Goal: Task Accomplishment & Management: Manage account settings

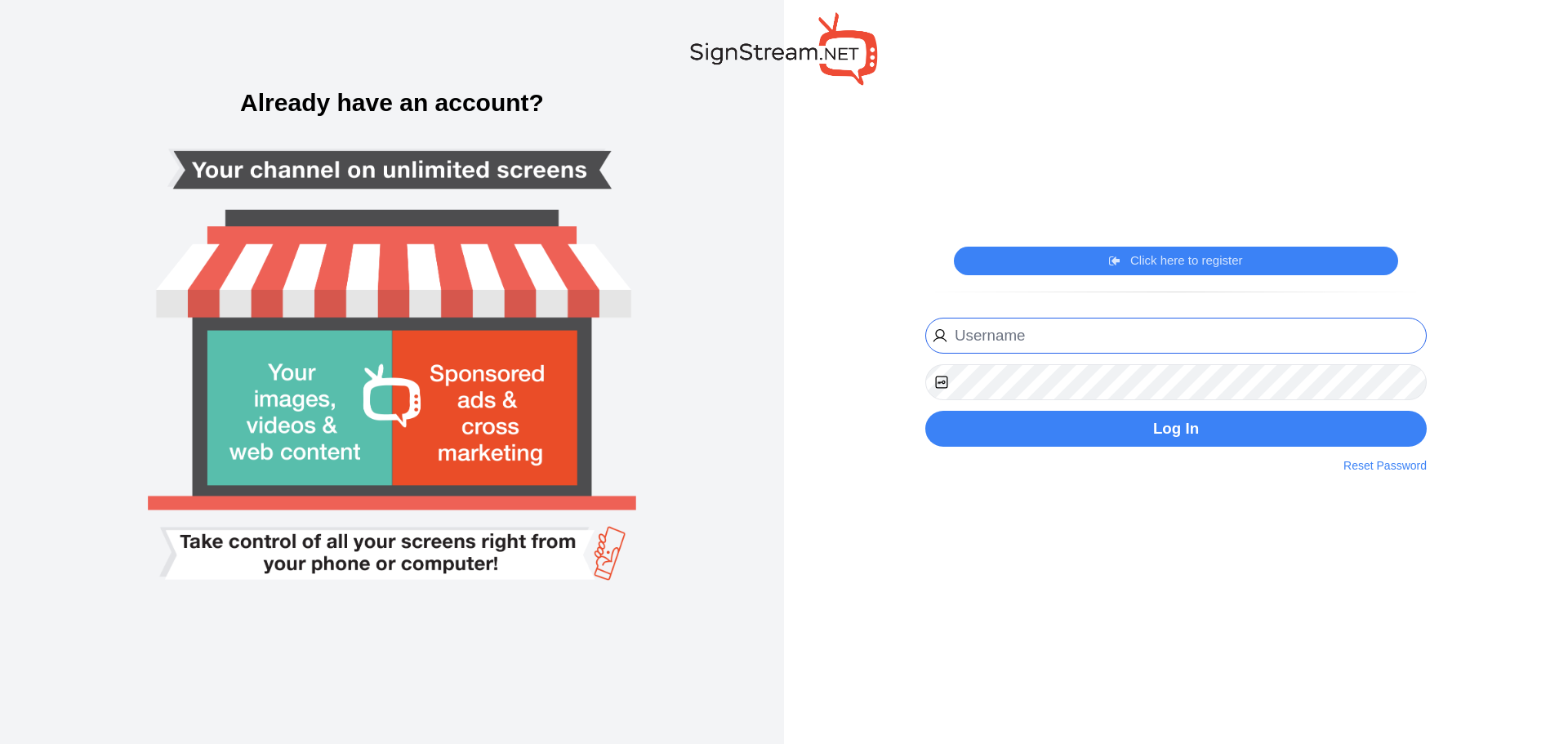
click at [996, 317] on input "email" at bounding box center [1176, 336] width 501 height 36
click at [1050, 330] on input "michaelkuykendall@yahoo.com" at bounding box center [1176, 336] width 501 height 36
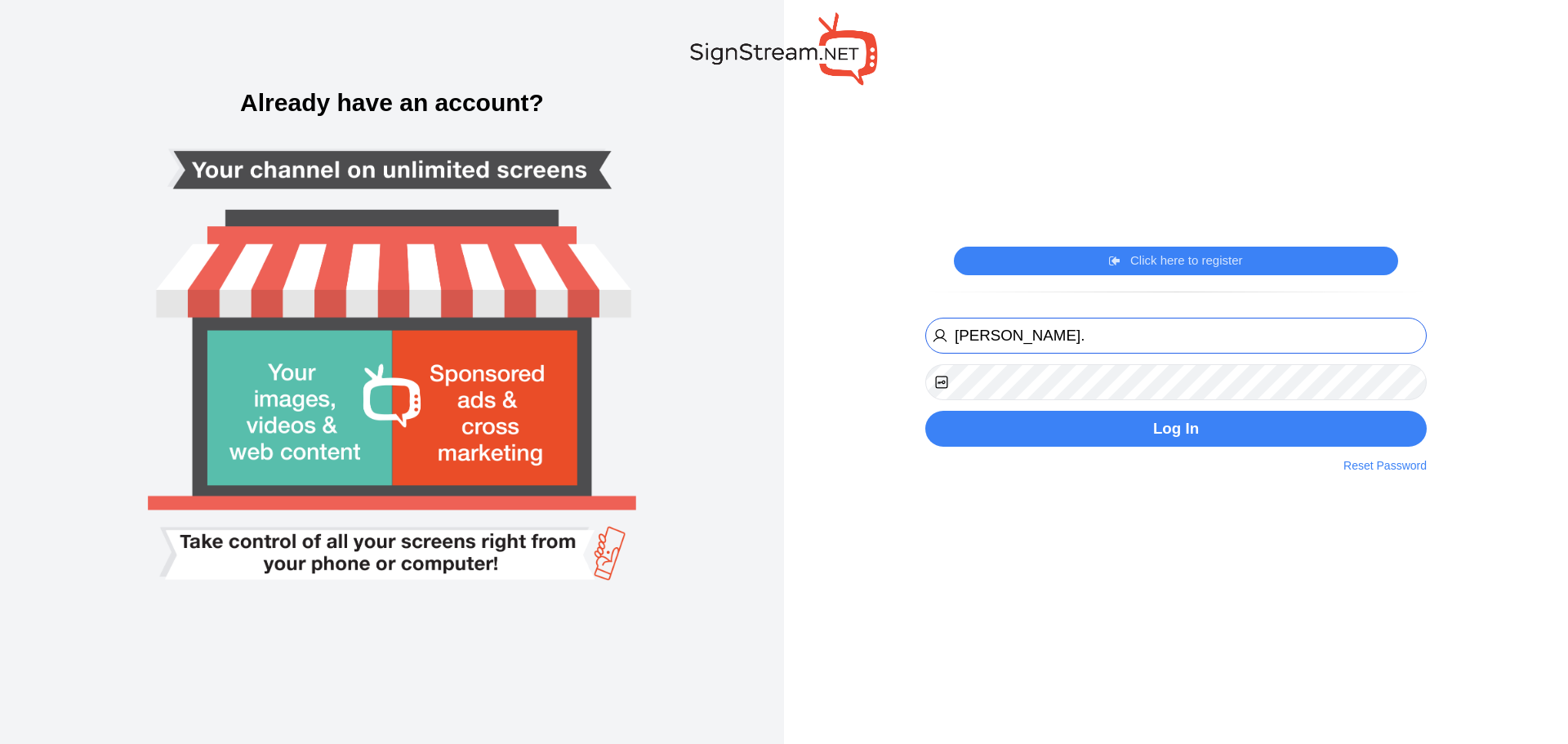
type input "michael.kuykendall@ectorcountyisd.org"
click at [925, 411] on button "Log In" at bounding box center [1176, 429] width 501 height 36
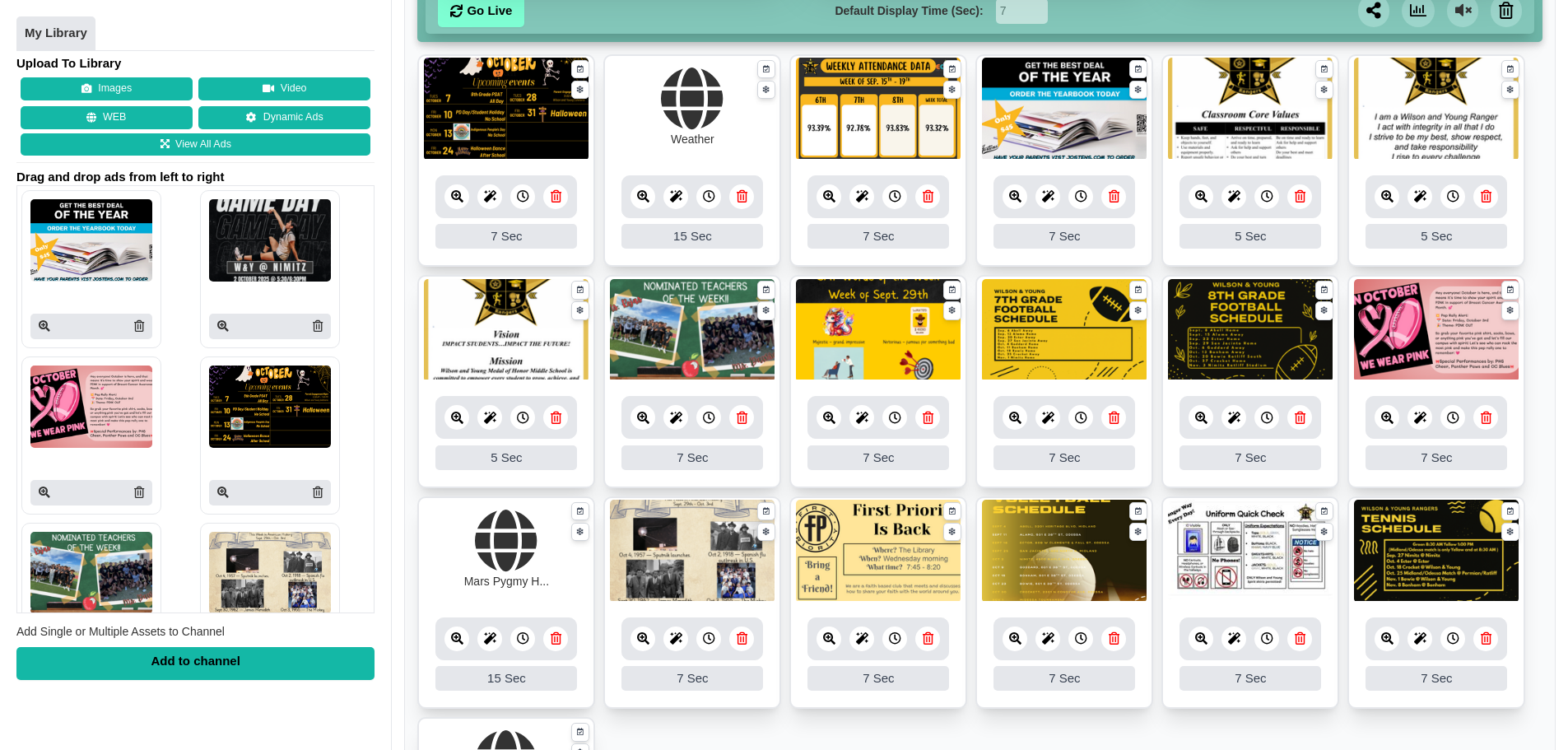
scroll to position [205, 0]
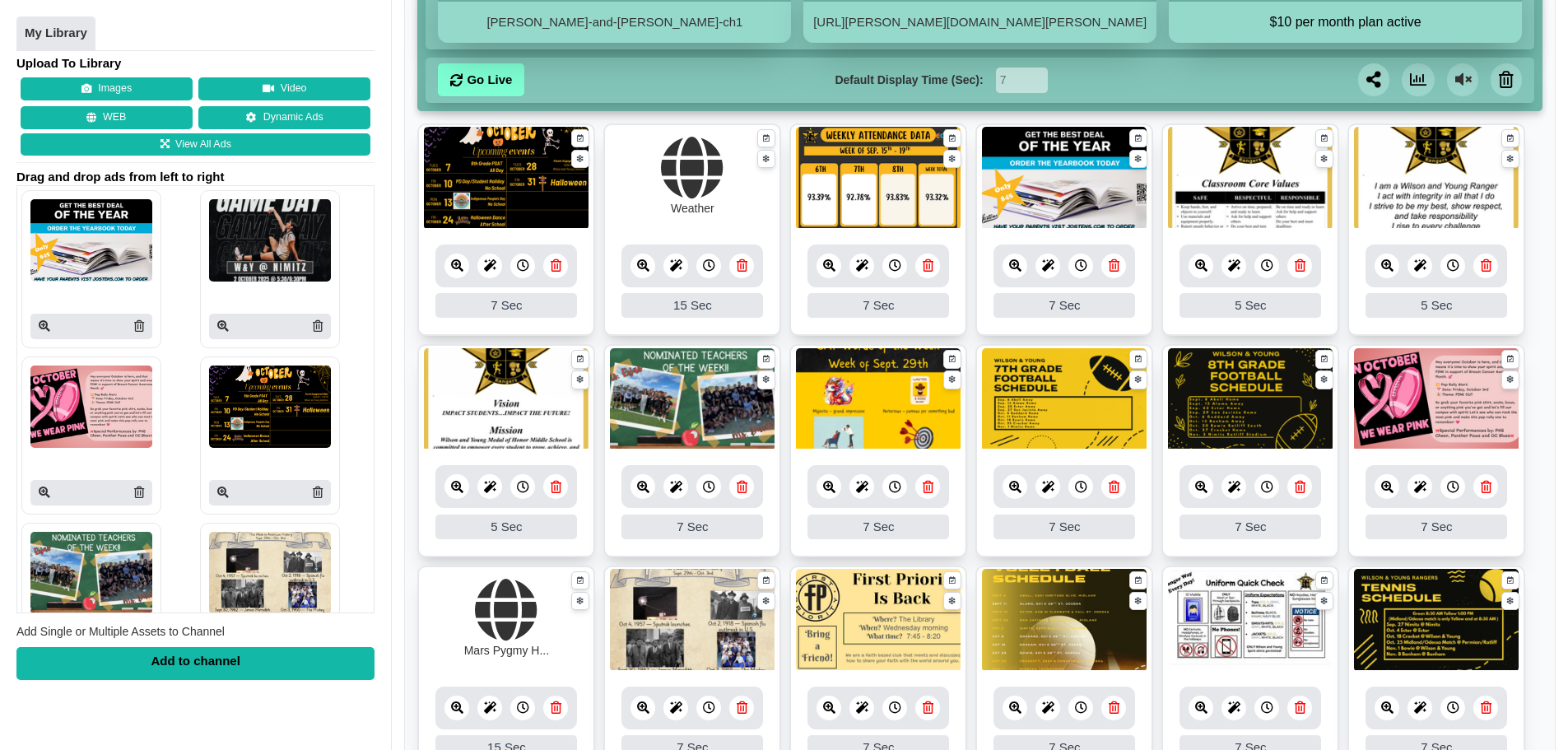
click at [928, 489] on icon at bounding box center [928, 487] width 10 height 12
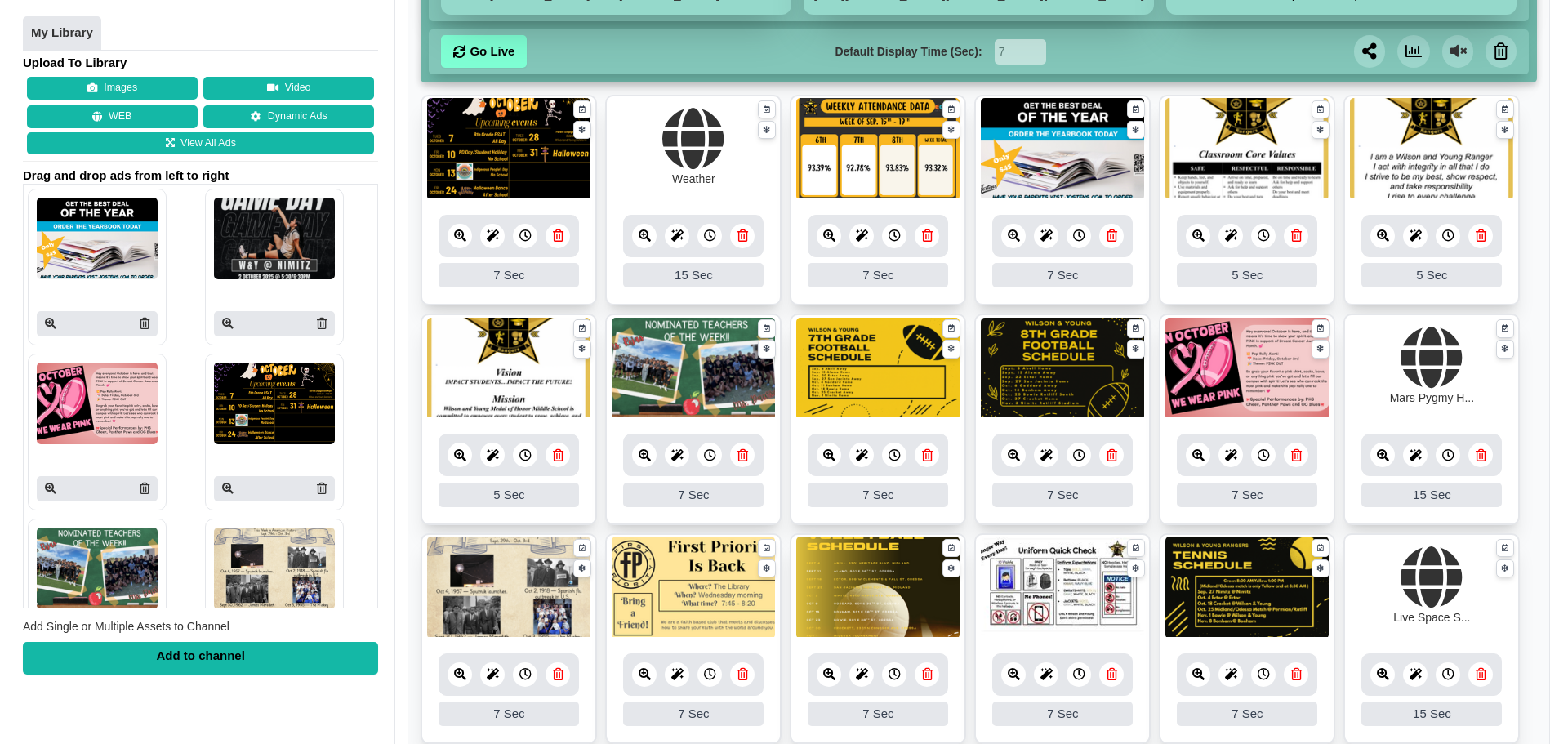
scroll to position [245, 0]
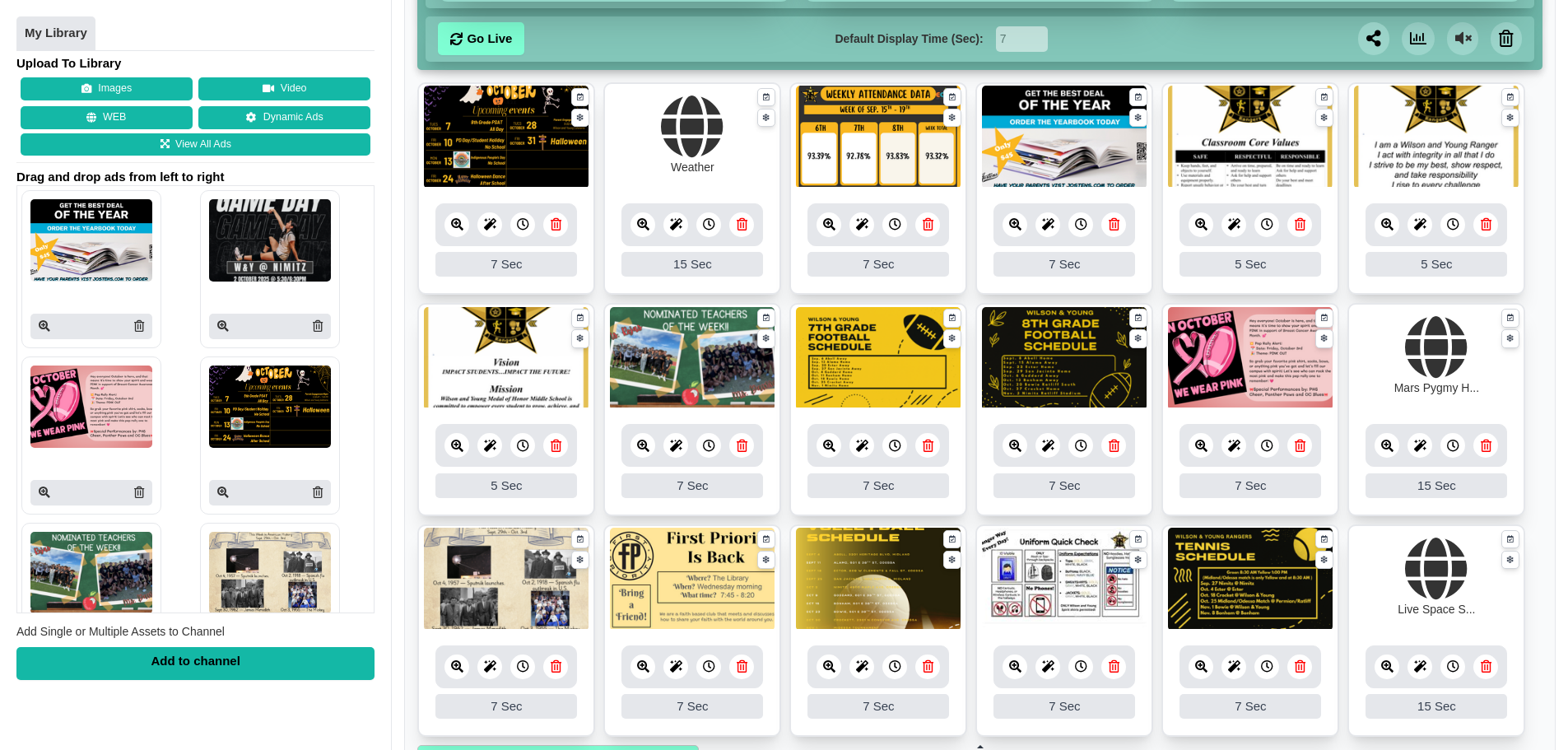
click at [1298, 446] on icon at bounding box center [1301, 446] width 10 height 12
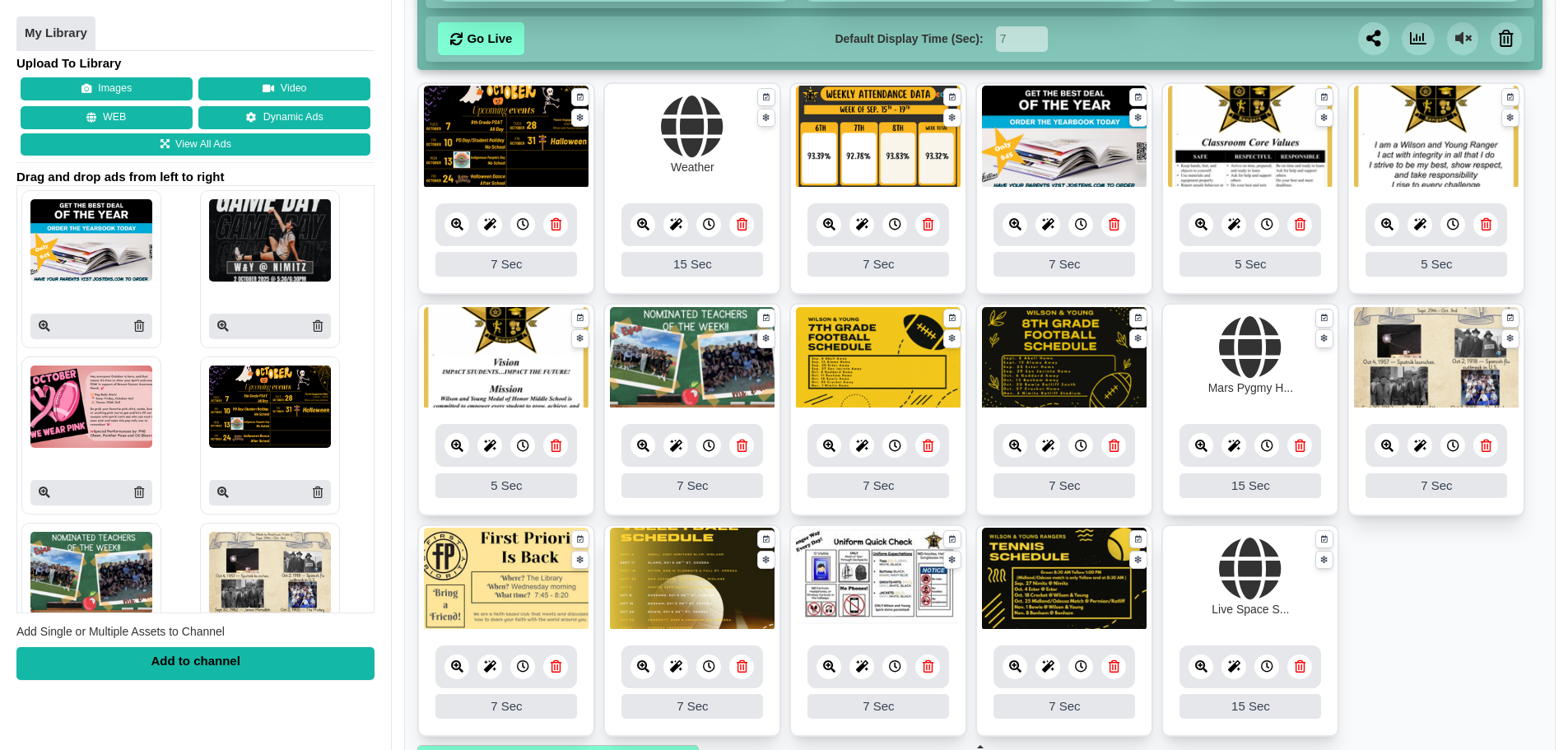
click at [1484, 450] on icon at bounding box center [1486, 446] width 10 height 12
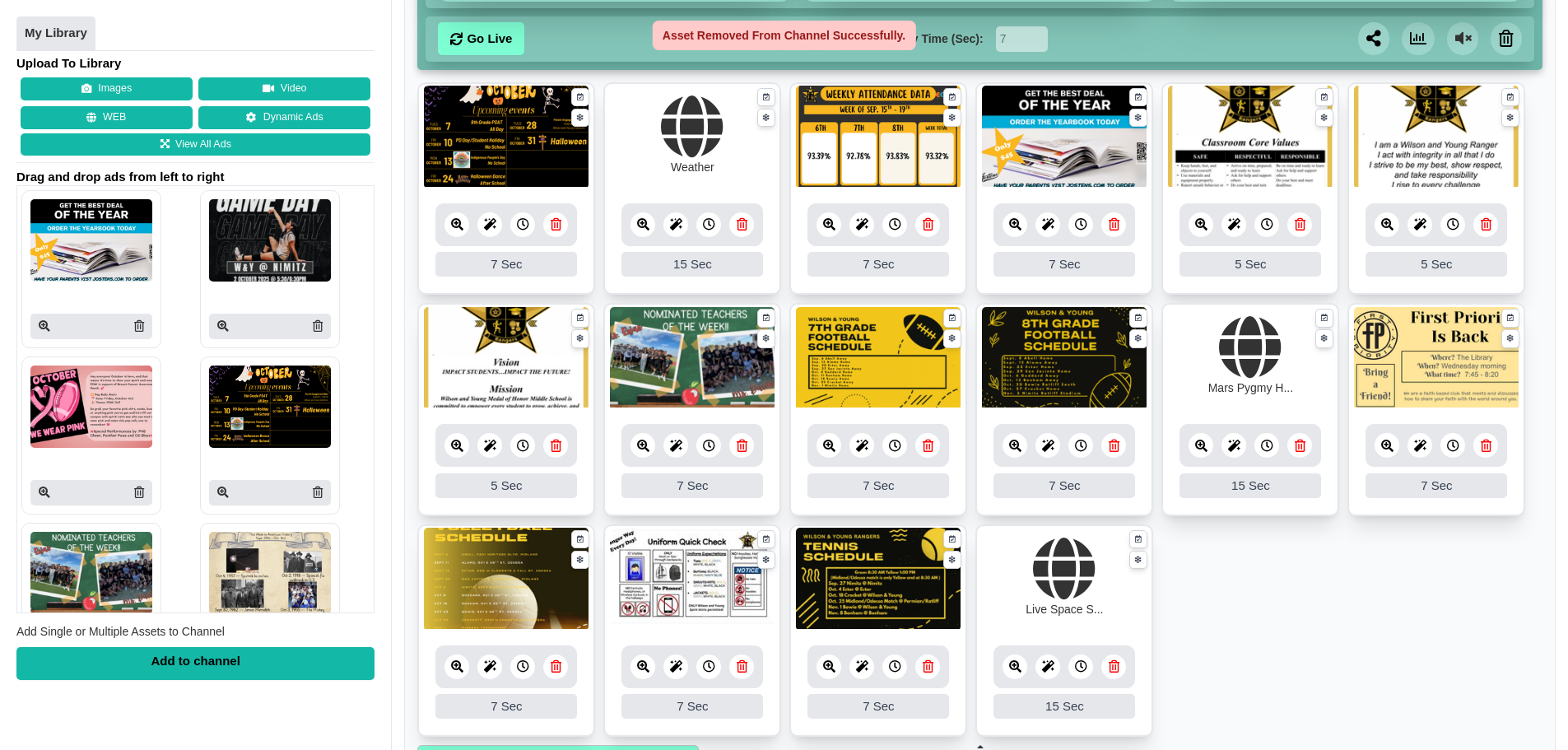
click at [745, 446] on icon at bounding box center [742, 446] width 10 height 12
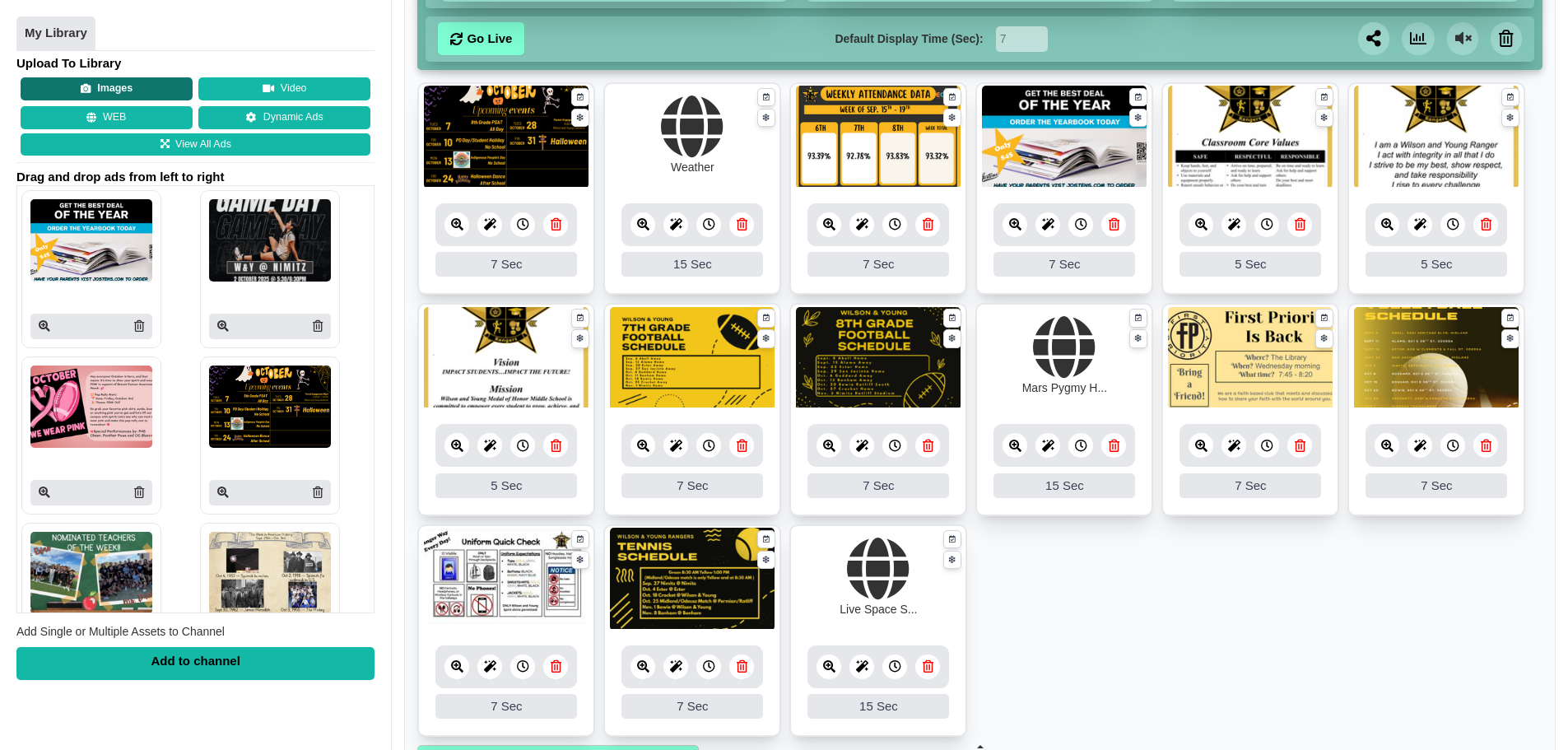
click at [97, 92] on button "Images" at bounding box center [107, 89] width 172 height 23
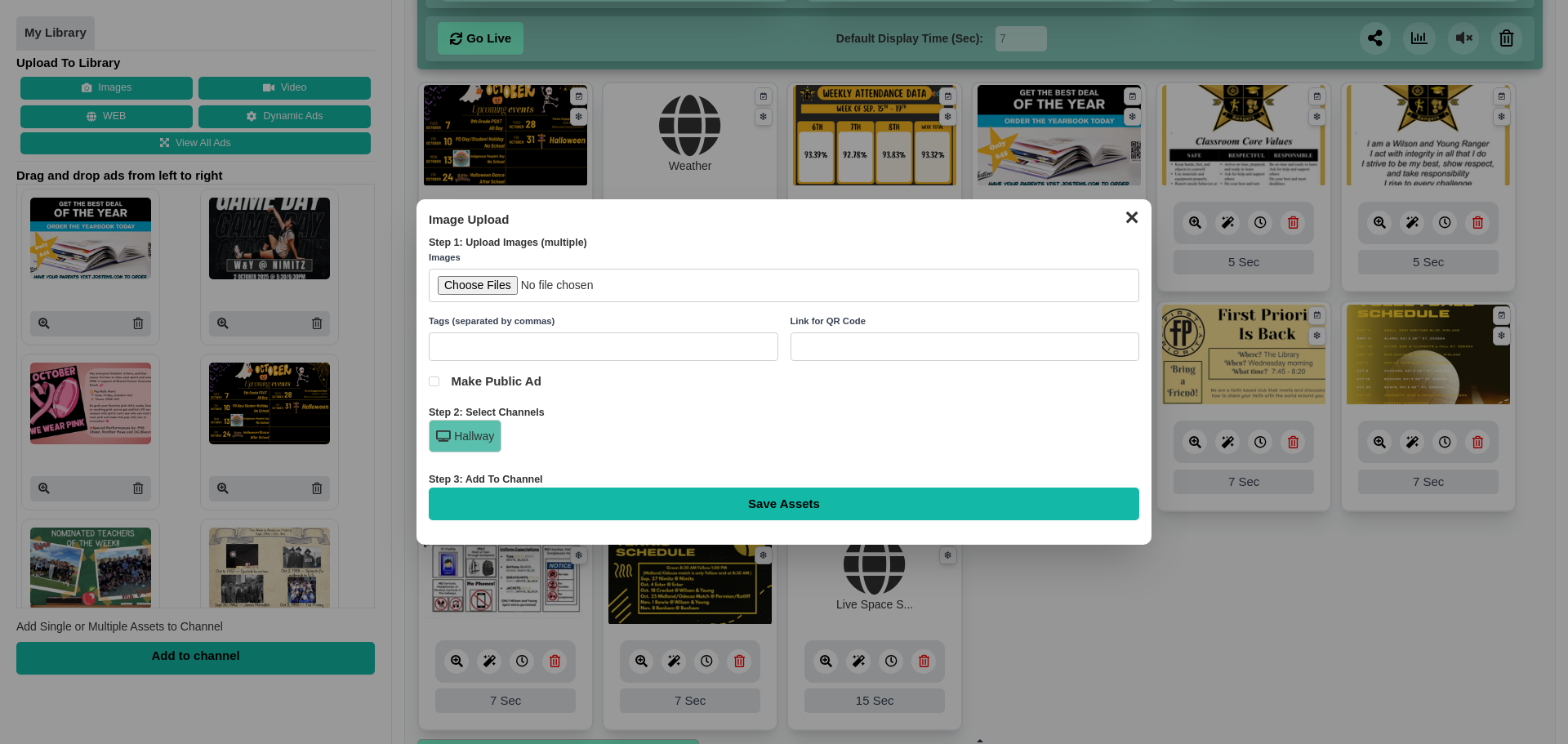
click at [502, 288] on input "file" at bounding box center [783, 285] width 710 height 34
type input "C:\fakepath\This was our first workday with National Junior Honor Society. It o…"
click at [765, 514] on input "Save Assets" at bounding box center [783, 504] width 710 height 33
type input "Saving..."
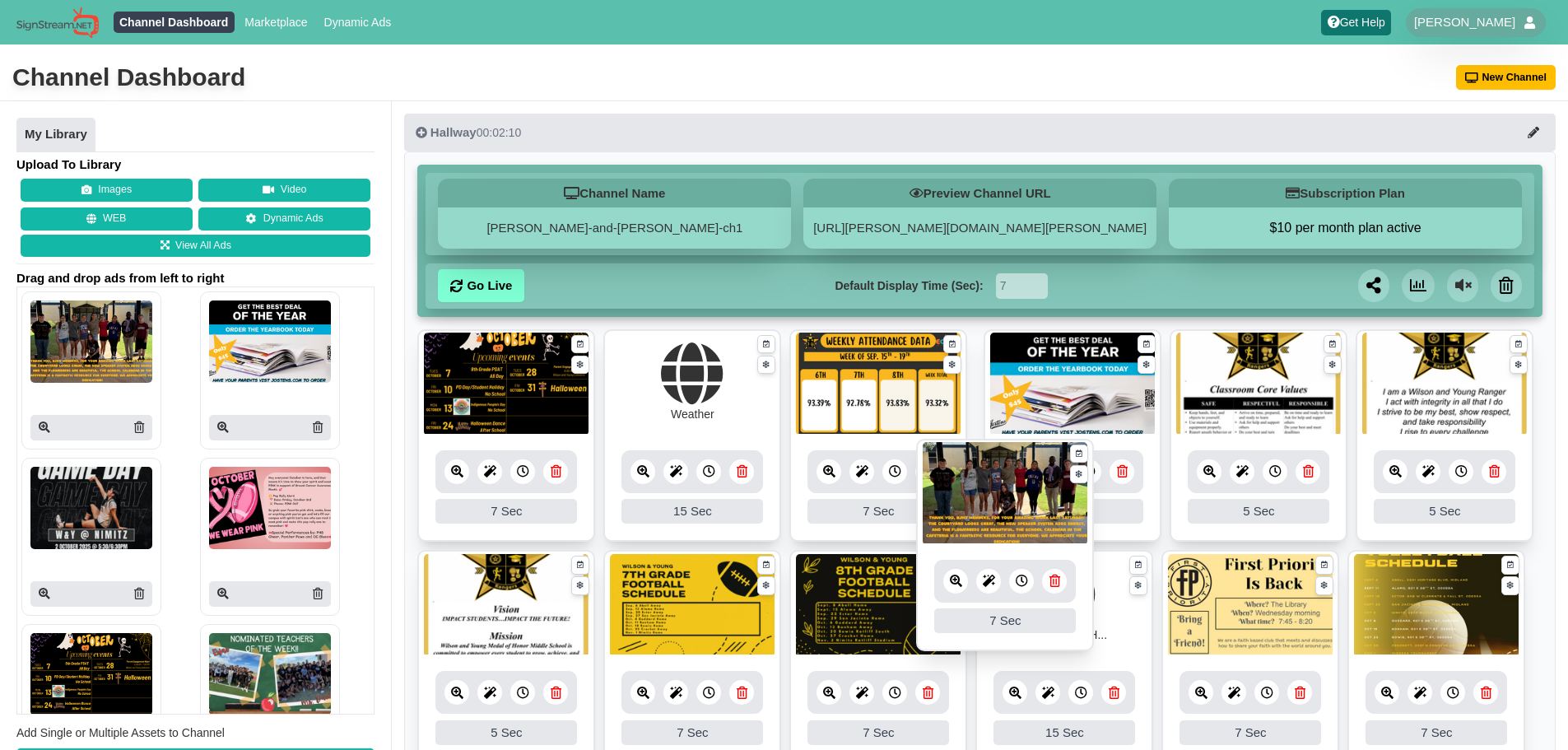
drag, startPoint x: 489, startPoint y: 385, endPoint x: 982, endPoint y: 471, distance: 500.4
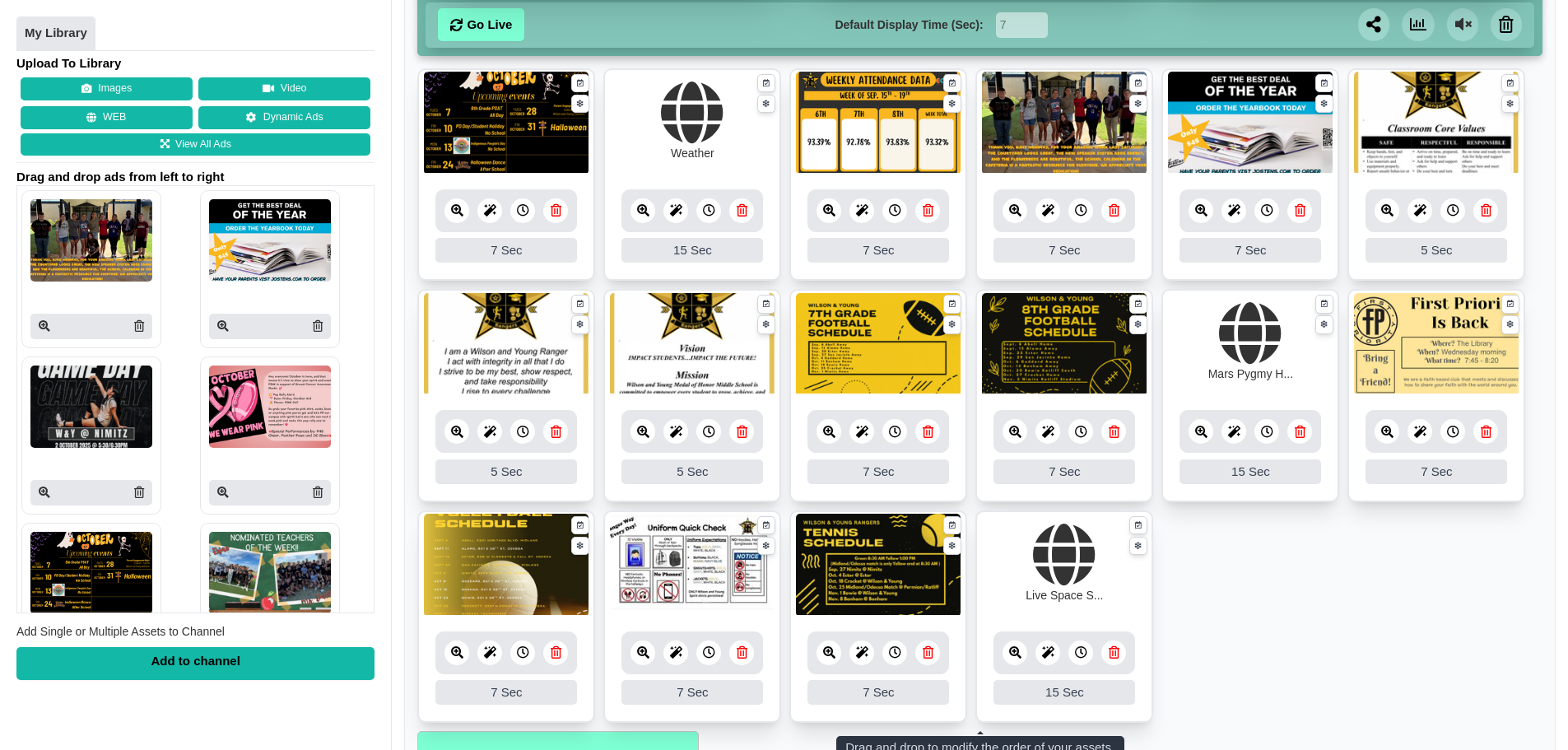
scroll to position [380, 0]
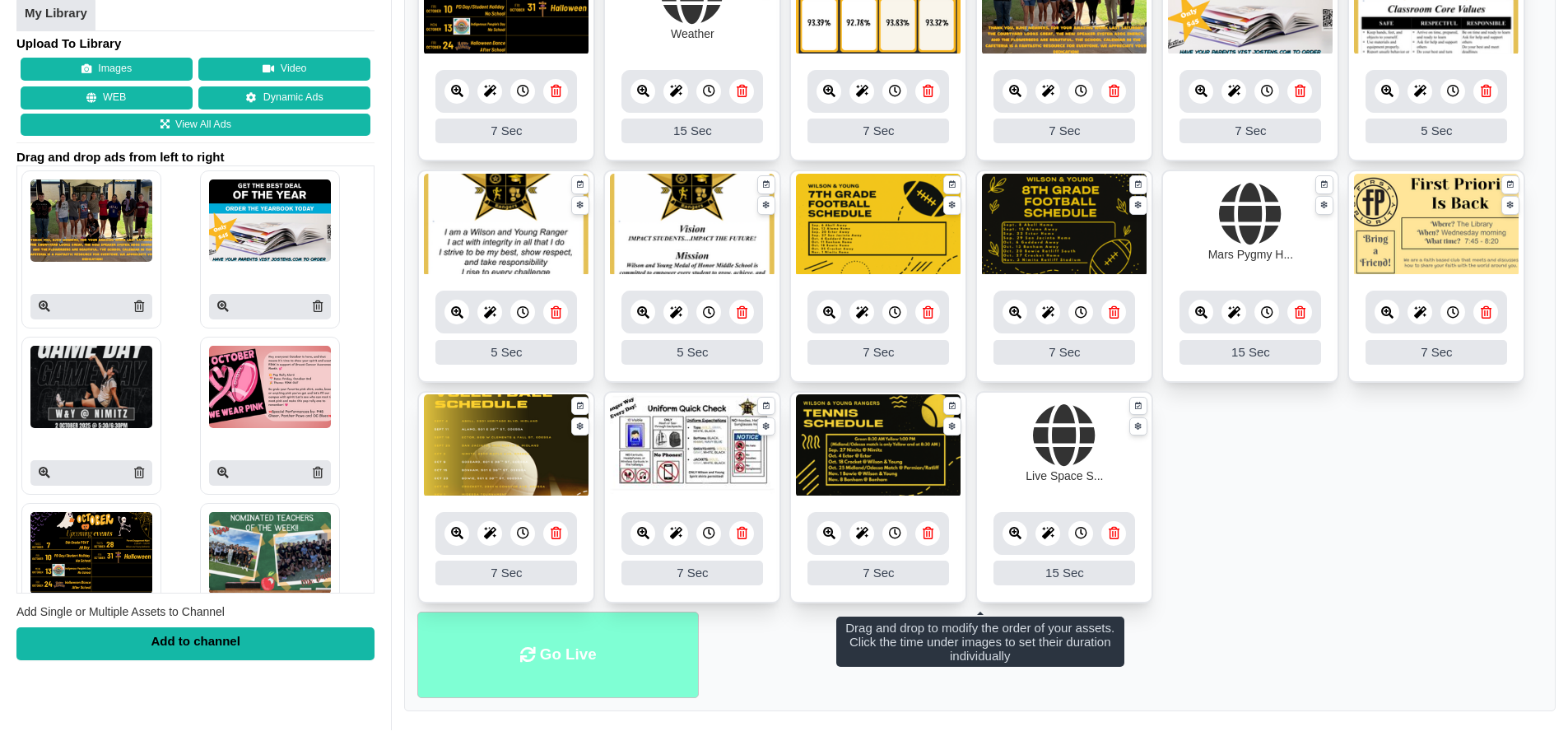
click at [597, 665] on li "Go Live" at bounding box center [559, 655] width 281 height 87
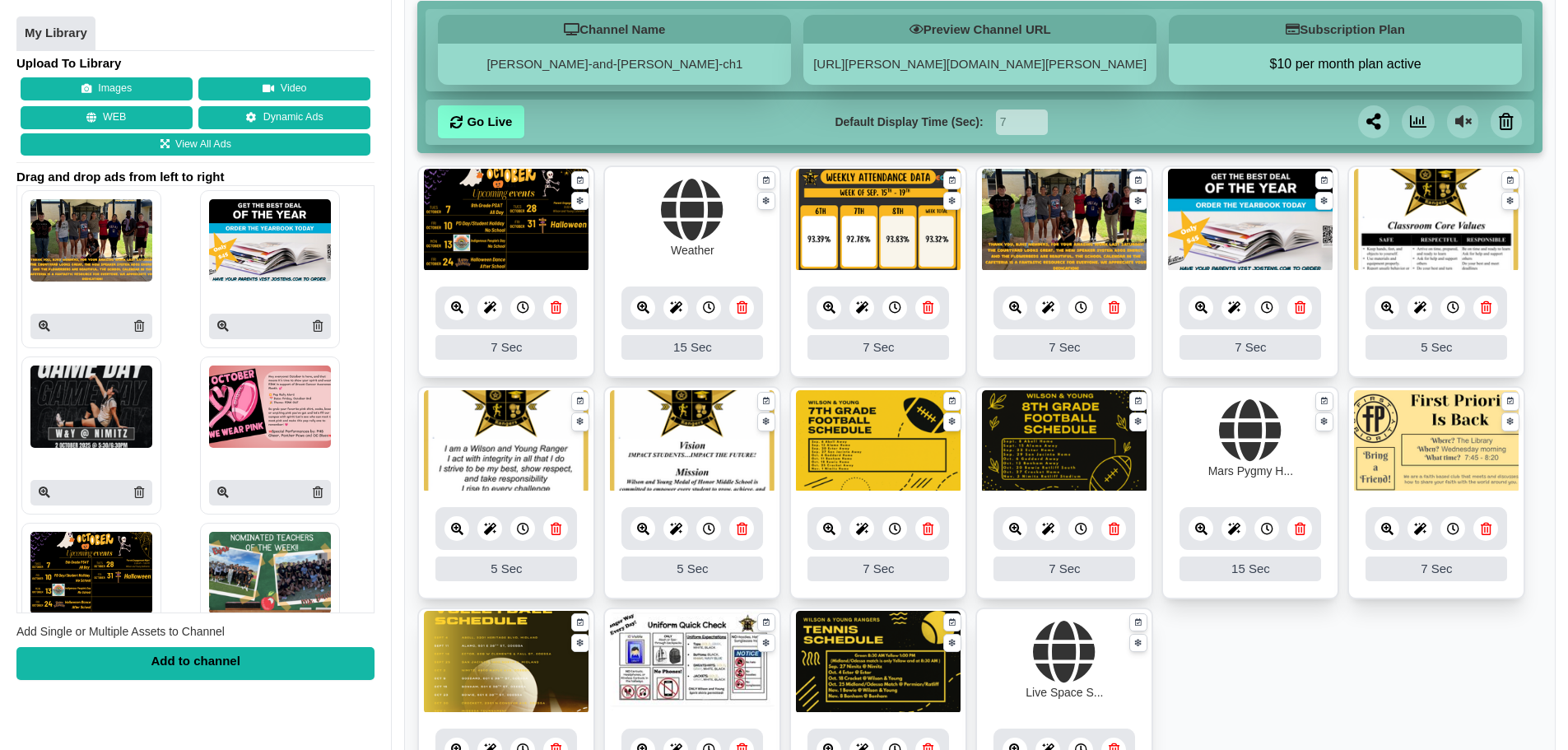
scroll to position [134, 0]
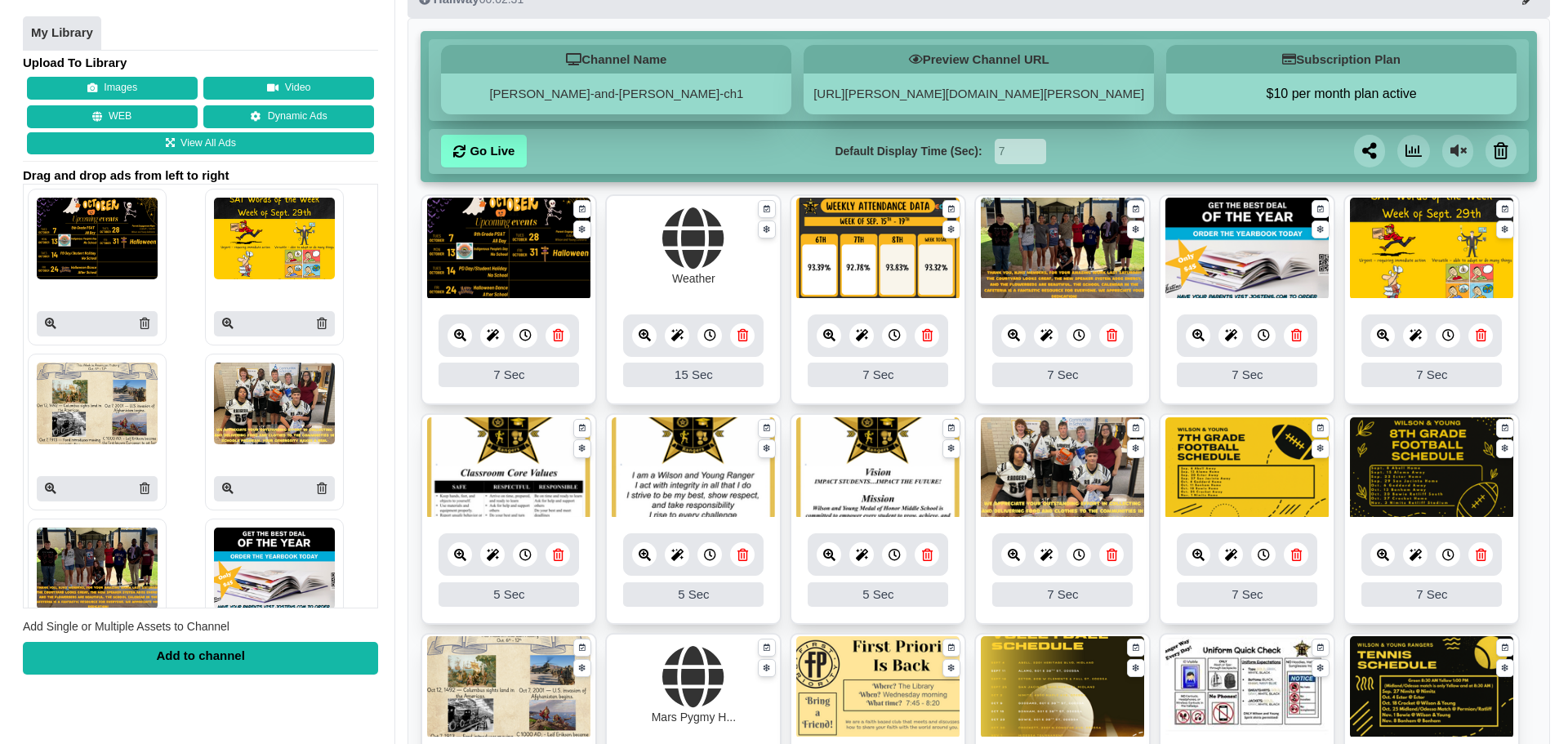
scroll to position [133, 0]
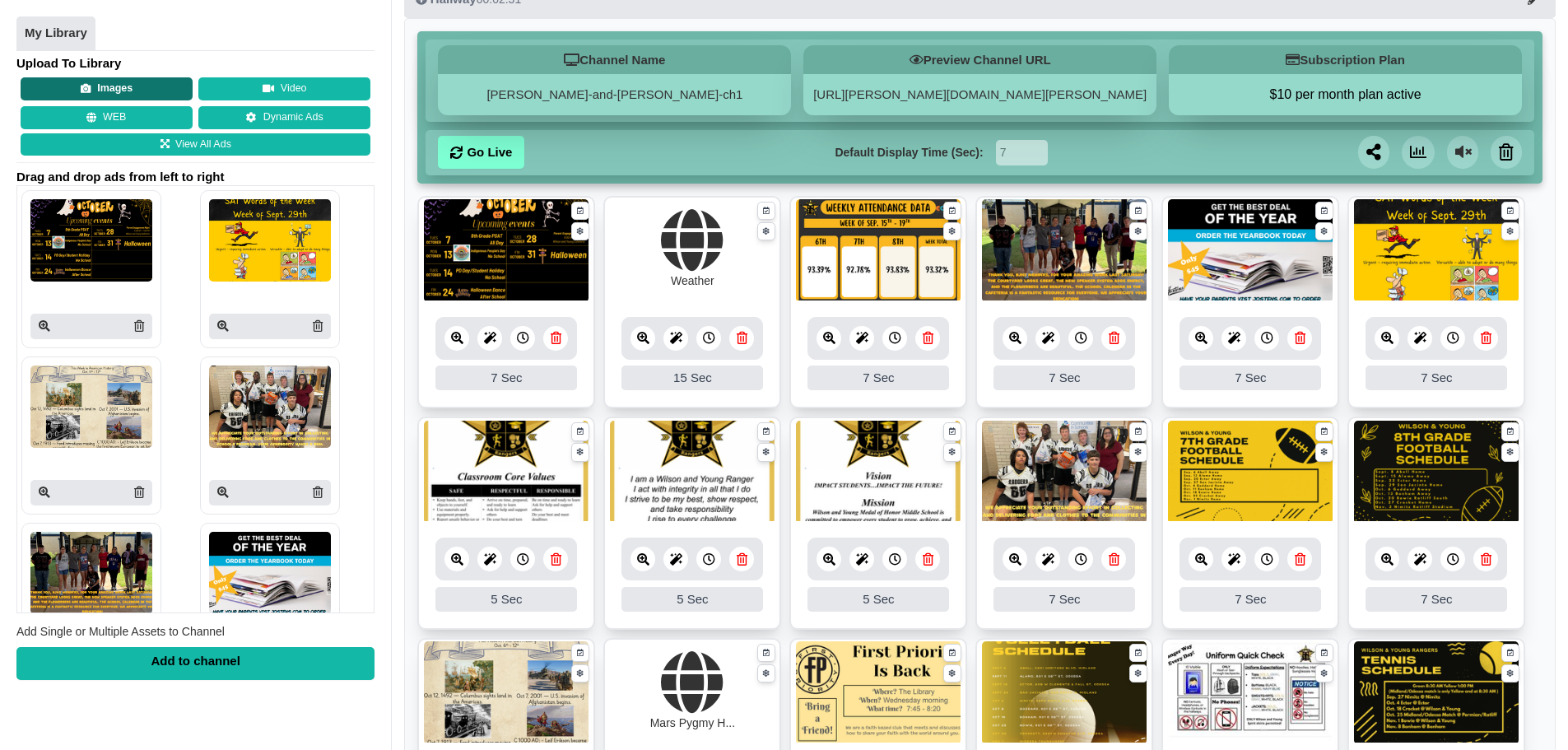
click at [122, 93] on button "Images" at bounding box center [107, 89] width 172 height 23
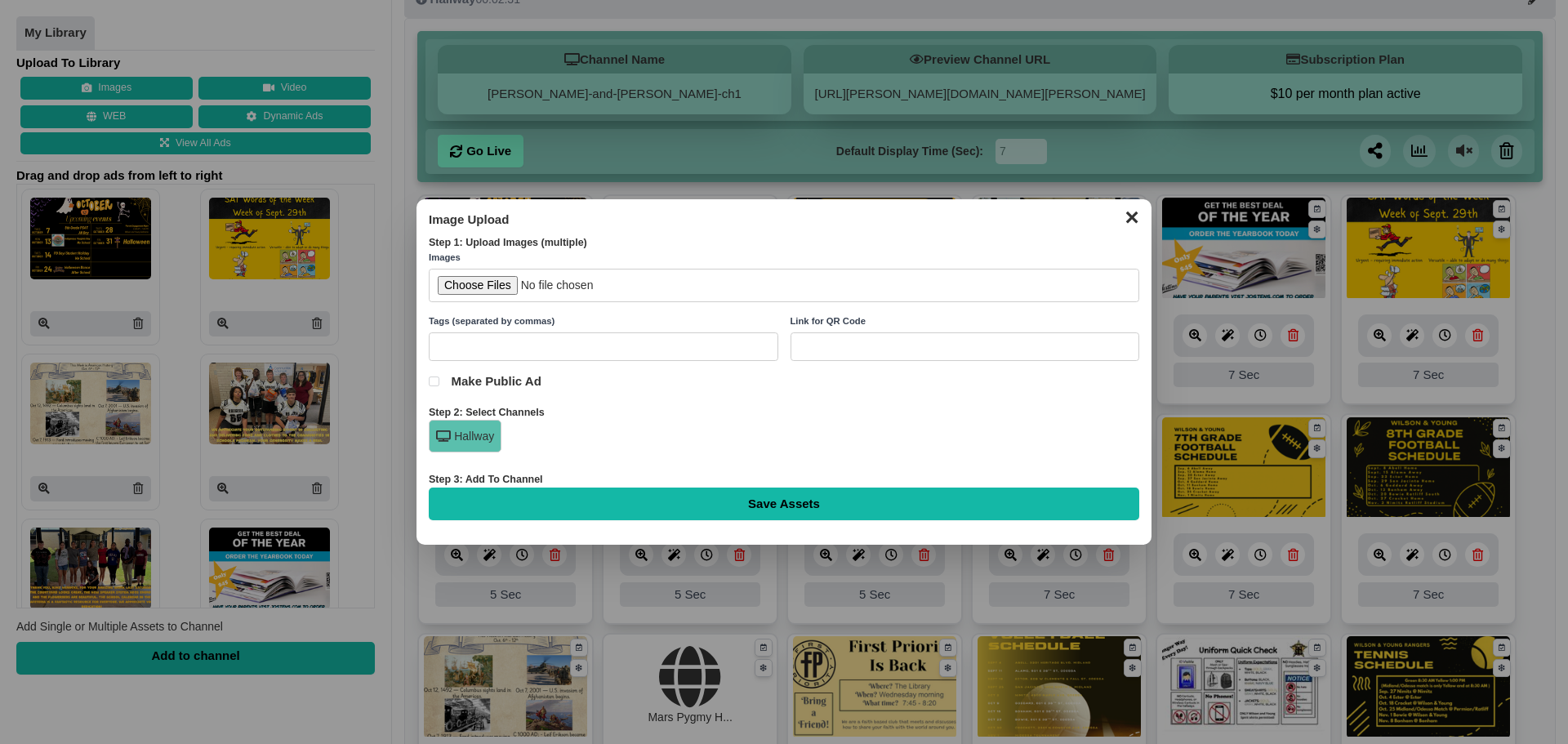
click at [495, 279] on input "file" at bounding box center [783, 285] width 710 height 34
type input "C:\fakepath\Weekly Attendance Data (1).png"
click at [870, 507] on input "Save Assets" at bounding box center [783, 504] width 710 height 33
type input "Saving..."
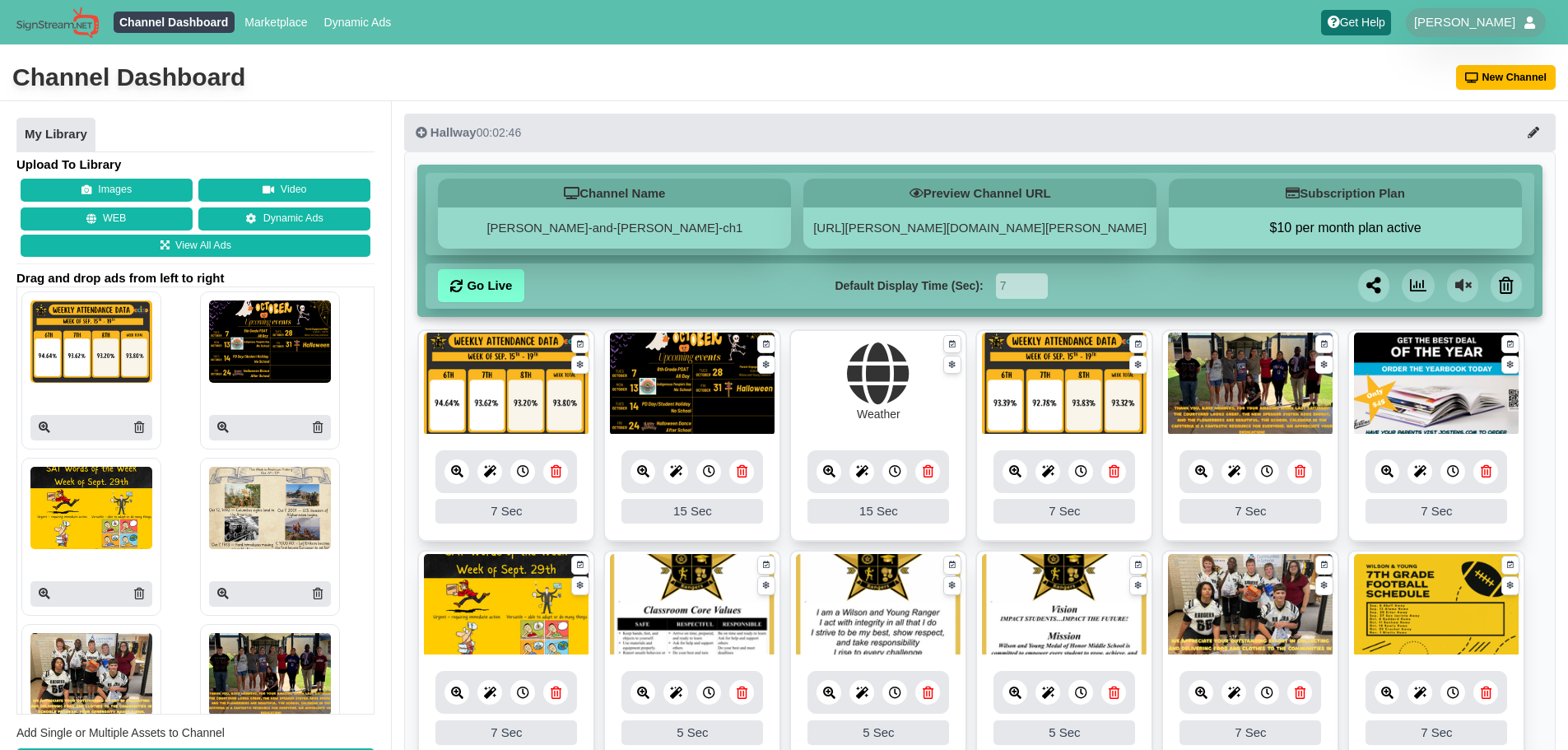
click at [1111, 472] on icon at bounding box center [1114, 471] width 10 height 12
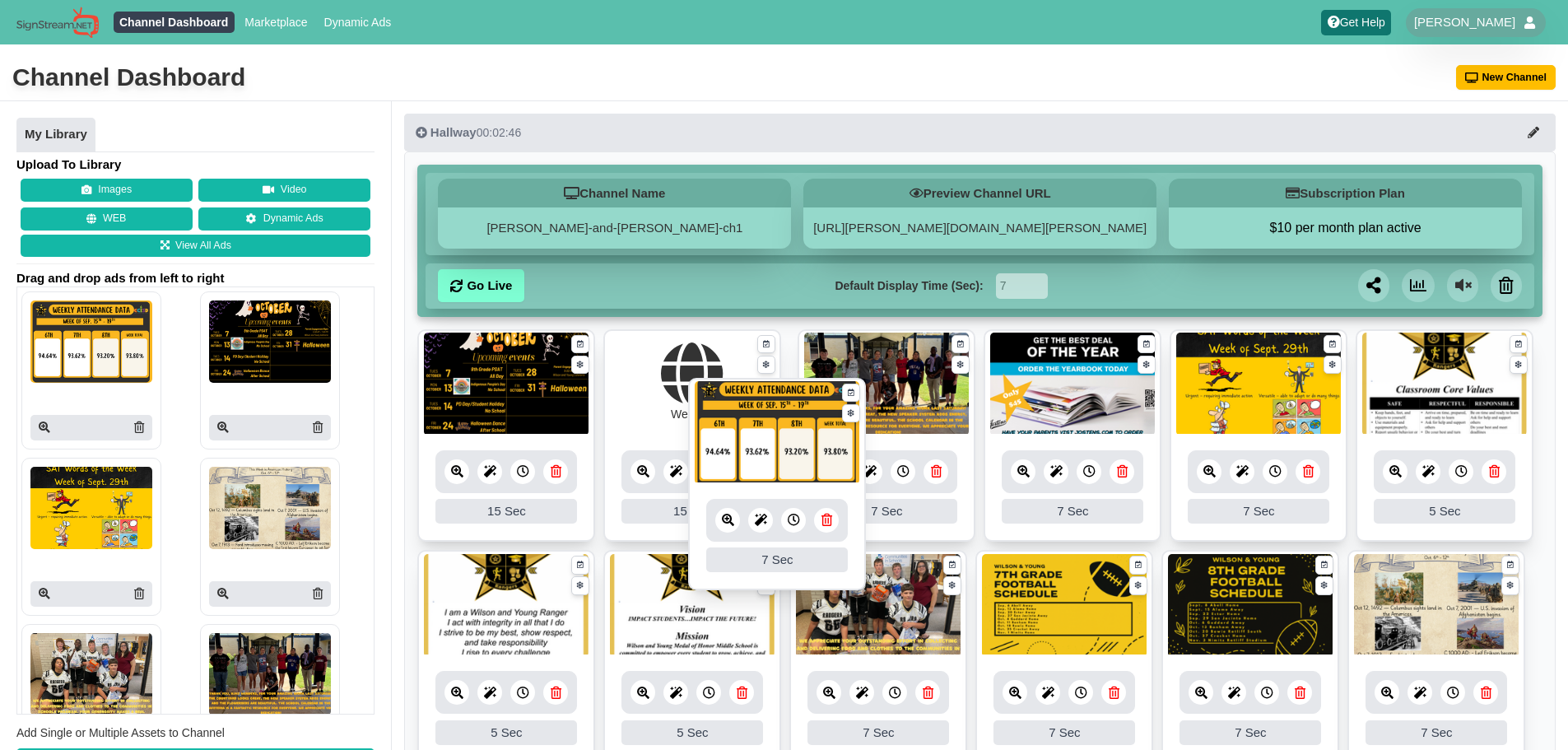
drag, startPoint x: 777, startPoint y: 401, endPoint x: 761, endPoint y: 439, distance: 41.2
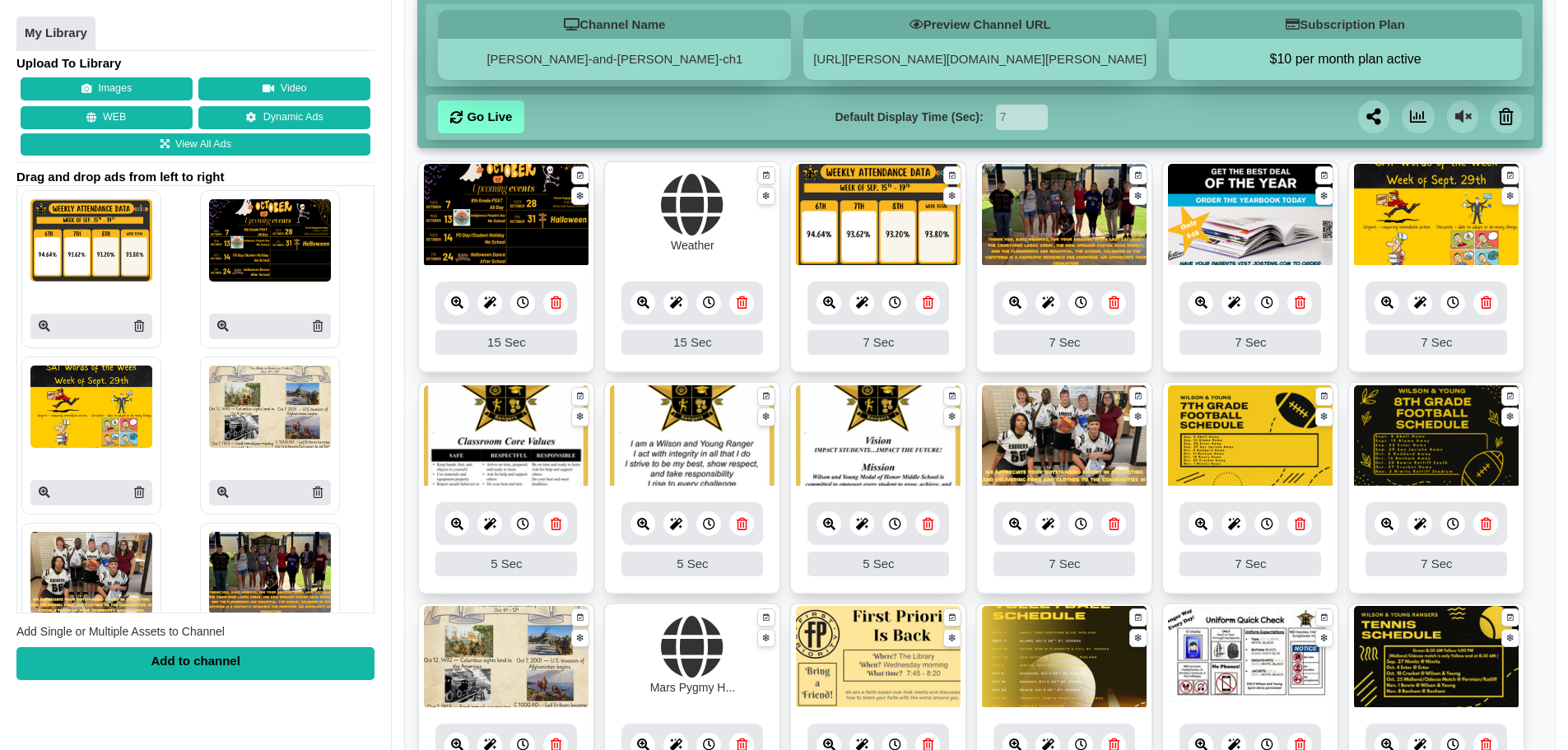
scroll to position [164, 0]
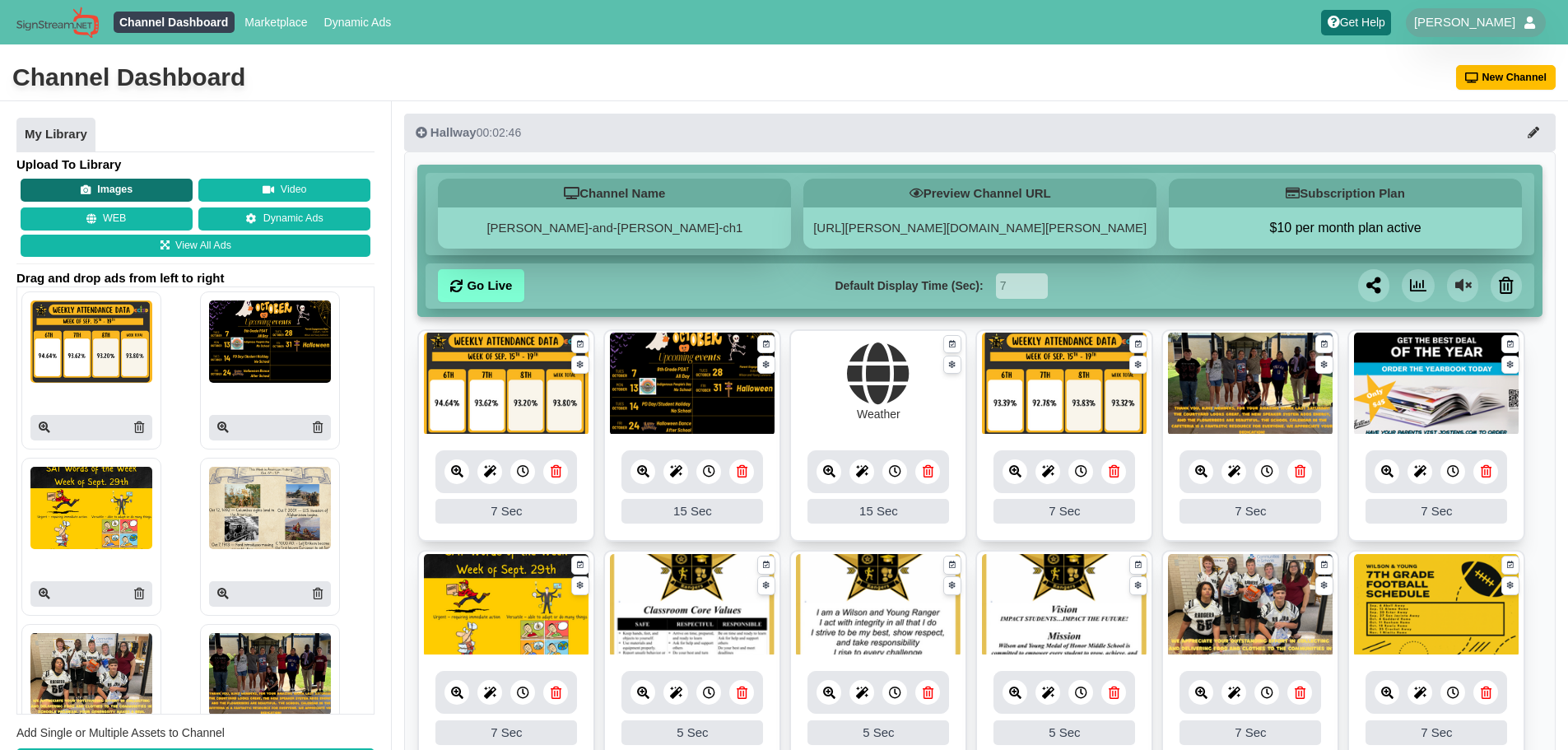
click at [146, 183] on button "Images" at bounding box center [107, 190] width 172 height 23
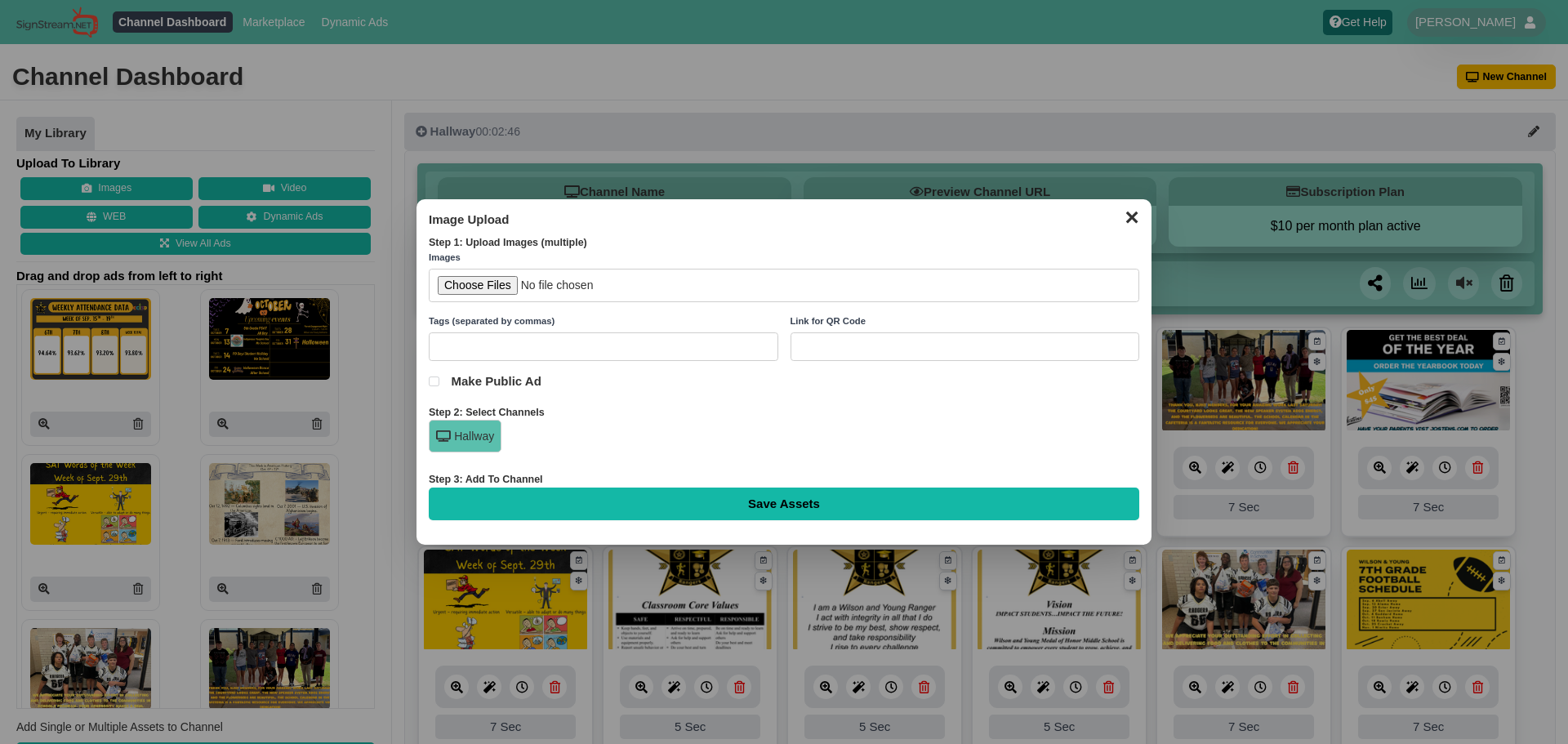
click at [505, 249] on div "Step 1: Upload Images (multiple)" at bounding box center [783, 243] width 710 height 15
click at [500, 297] on input "file" at bounding box center [783, 285] width 710 height 34
type input "C:\fakepath\7th Grade Ranger of the Week is Zion Johnson..png"
click at [685, 522] on div "✕ Image Upload Step 1: Upload Images (multiple) Images Tags (separated by comma…" at bounding box center [784, 372] width 735 height 345
click at [676, 496] on input "Save Assets" at bounding box center [783, 504] width 710 height 33
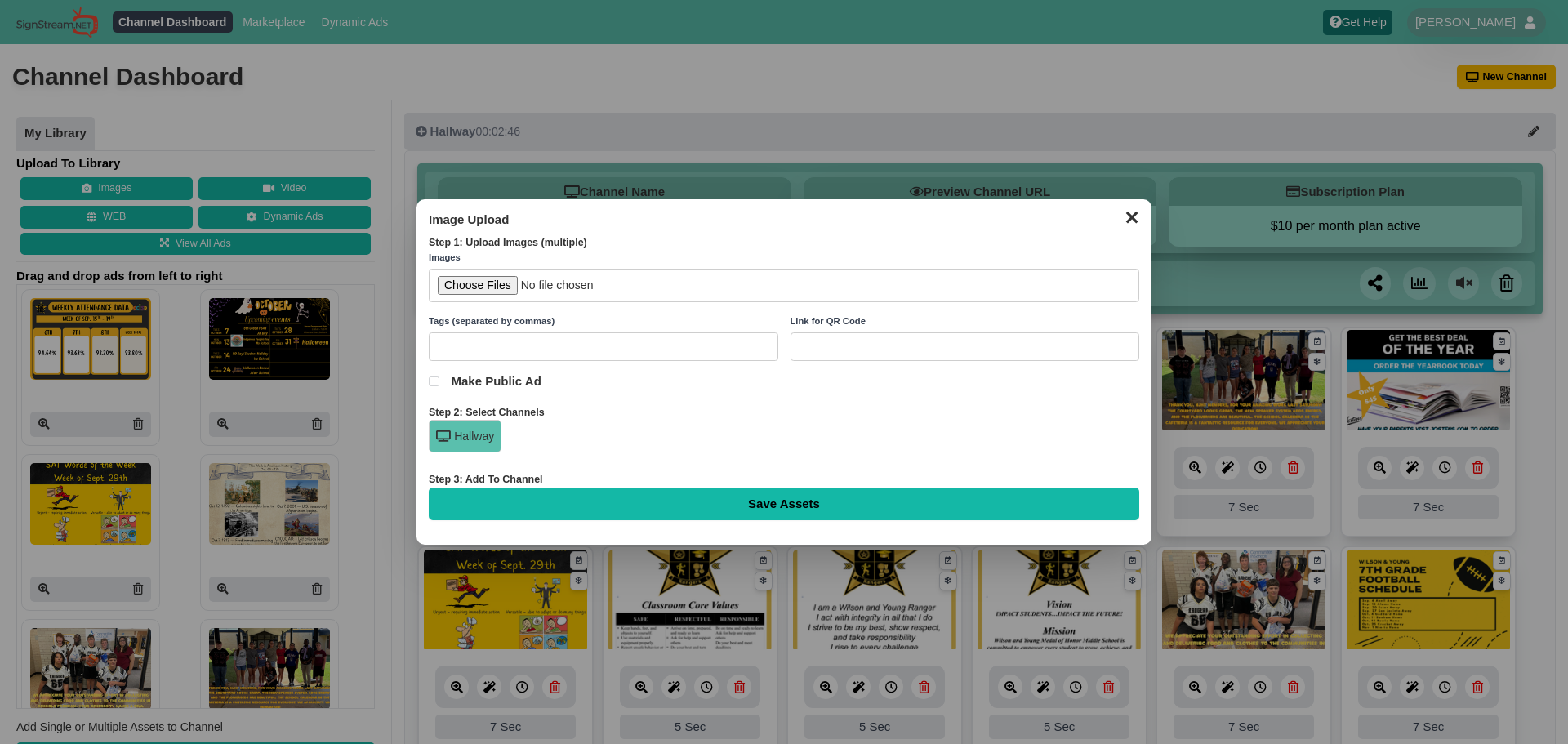
type input "Saving..."
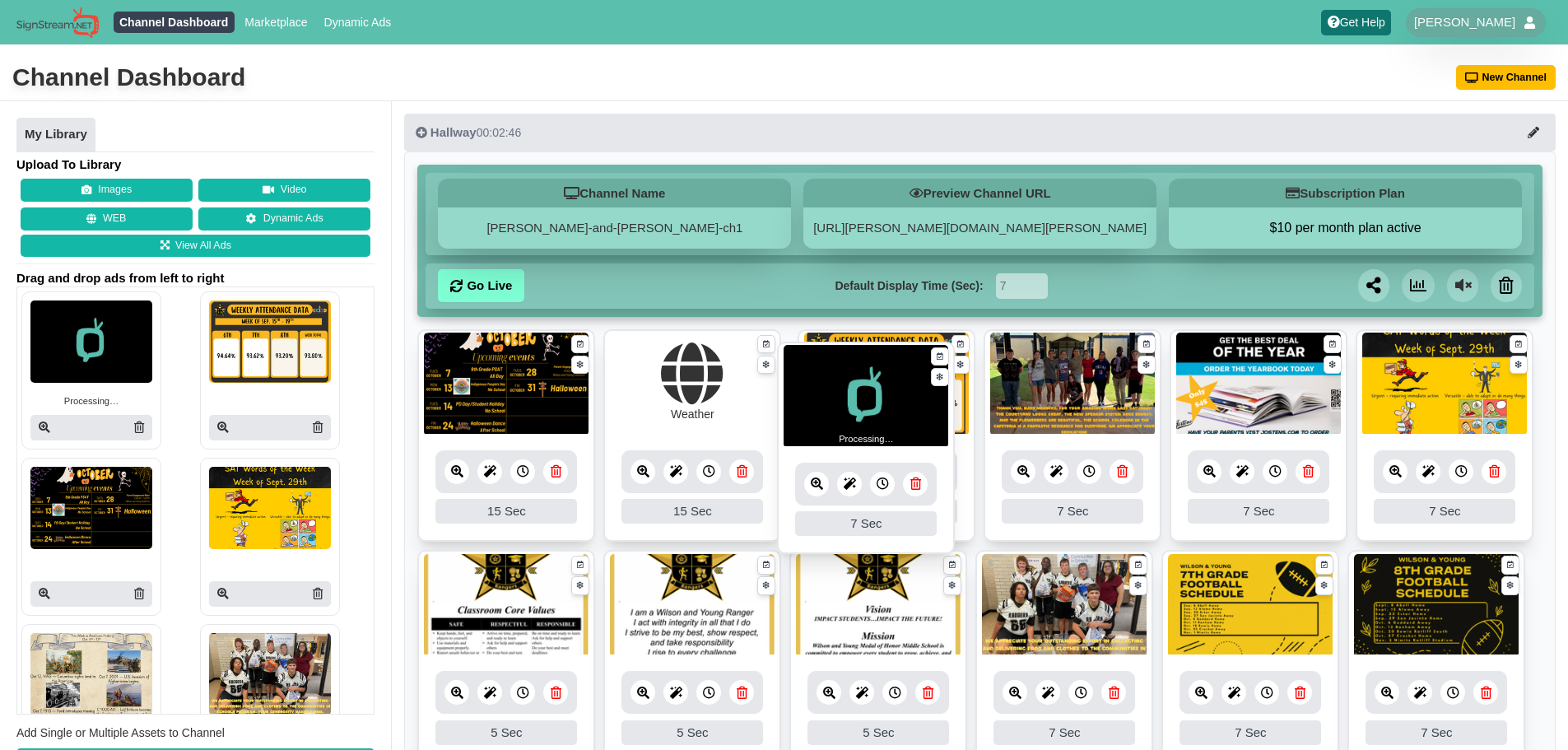
drag, startPoint x: 521, startPoint y: 402, endPoint x: 881, endPoint y: 414, distance: 360.2
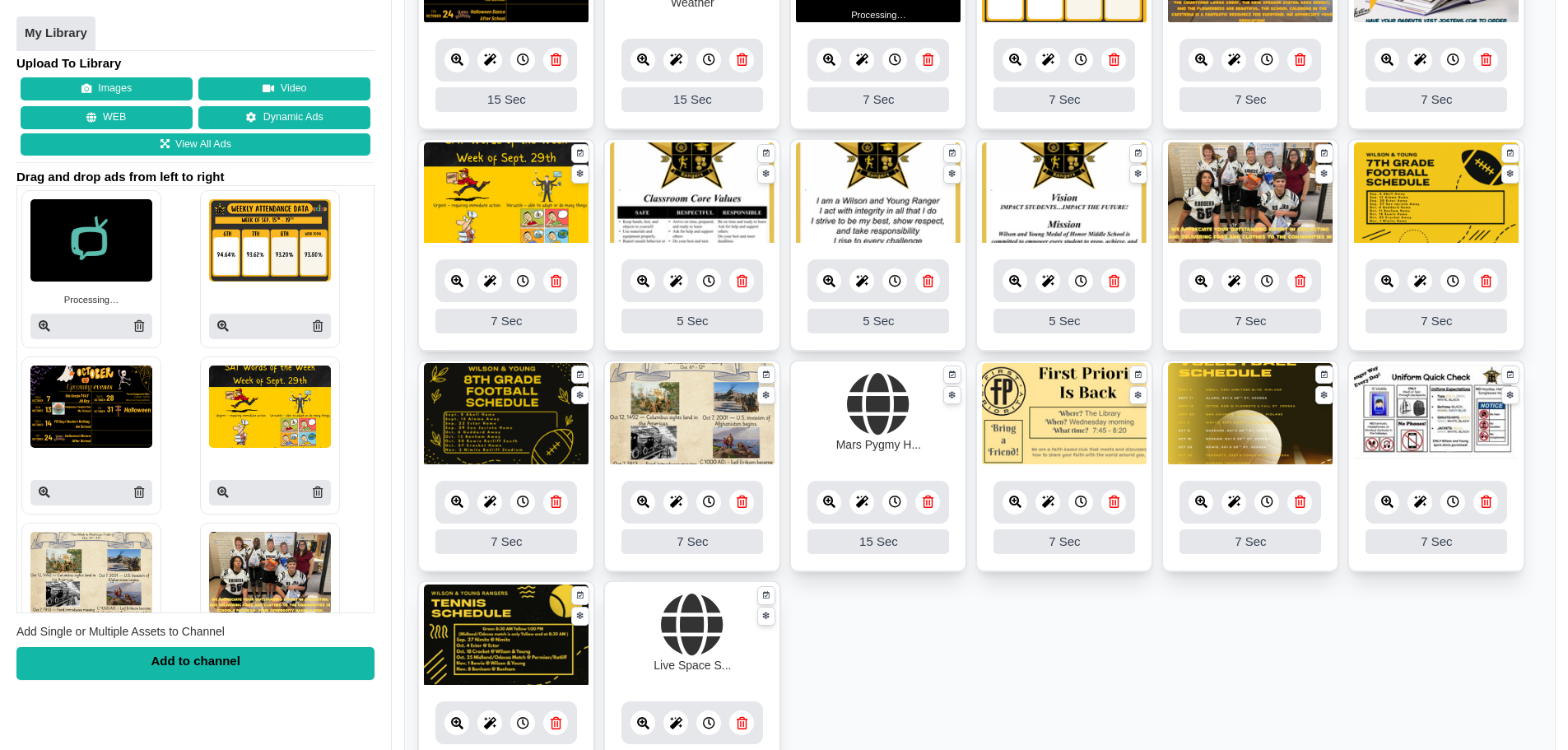
scroll to position [417, 0]
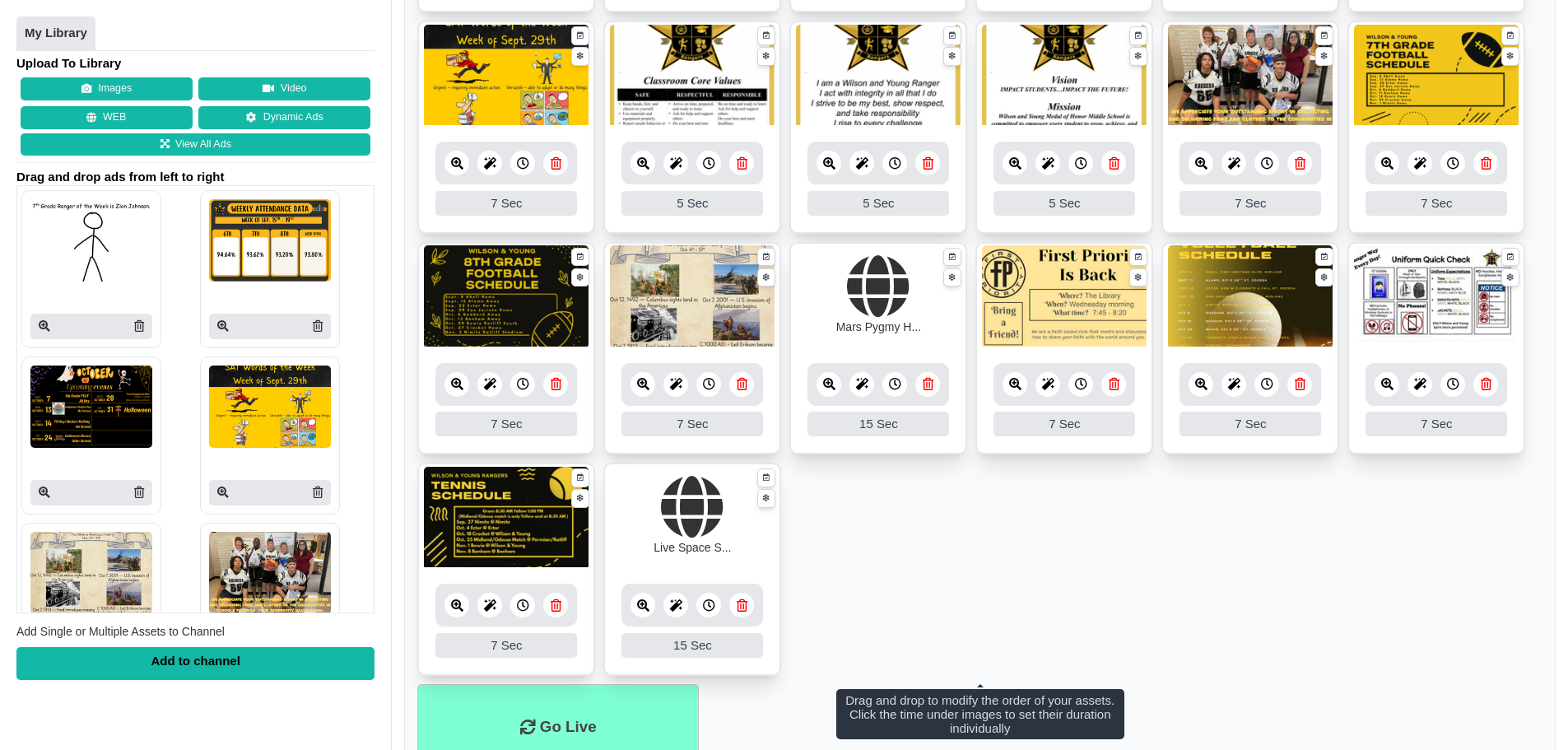
scroll to position [602, 0]
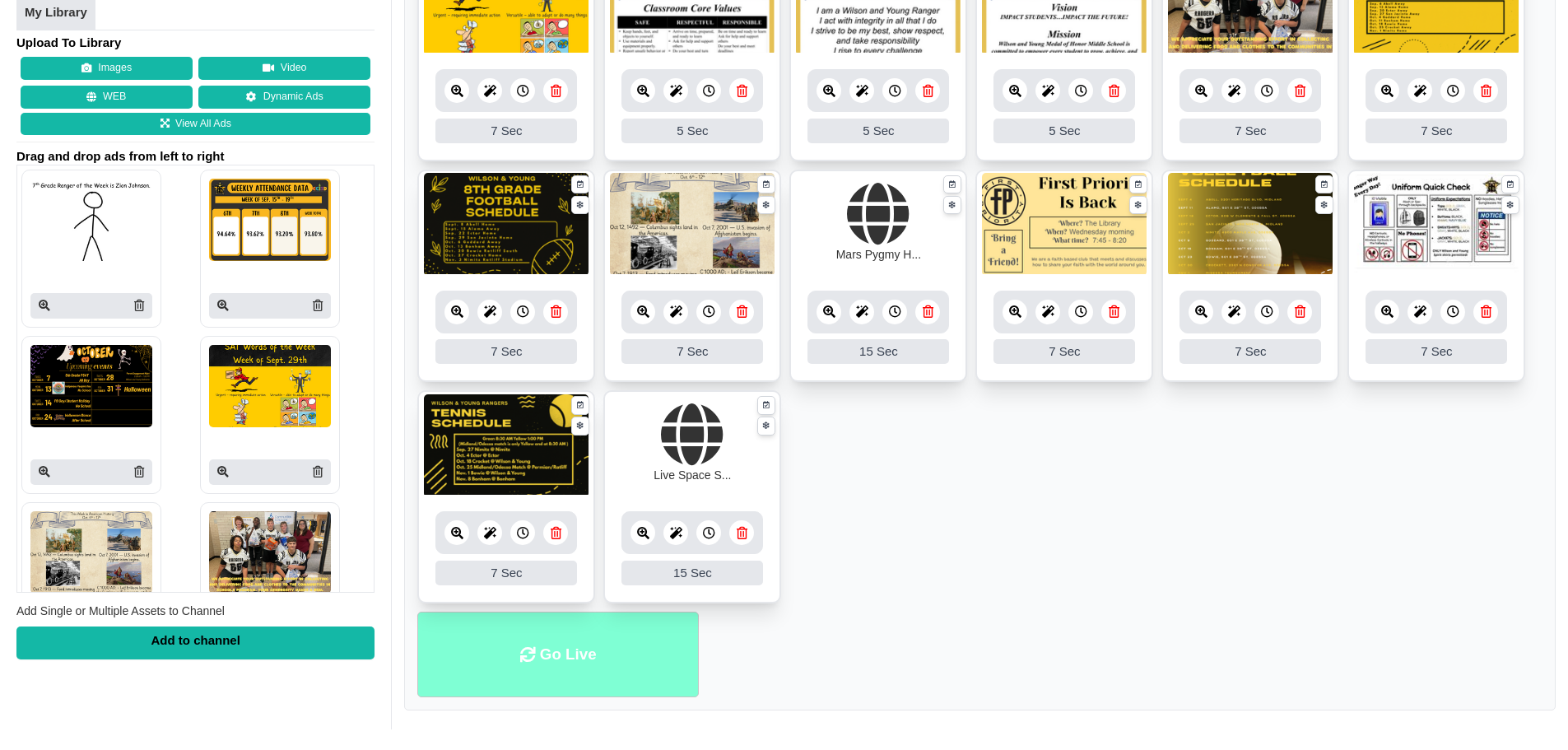
click at [625, 660] on li "Go Live" at bounding box center [559, 655] width 281 height 87
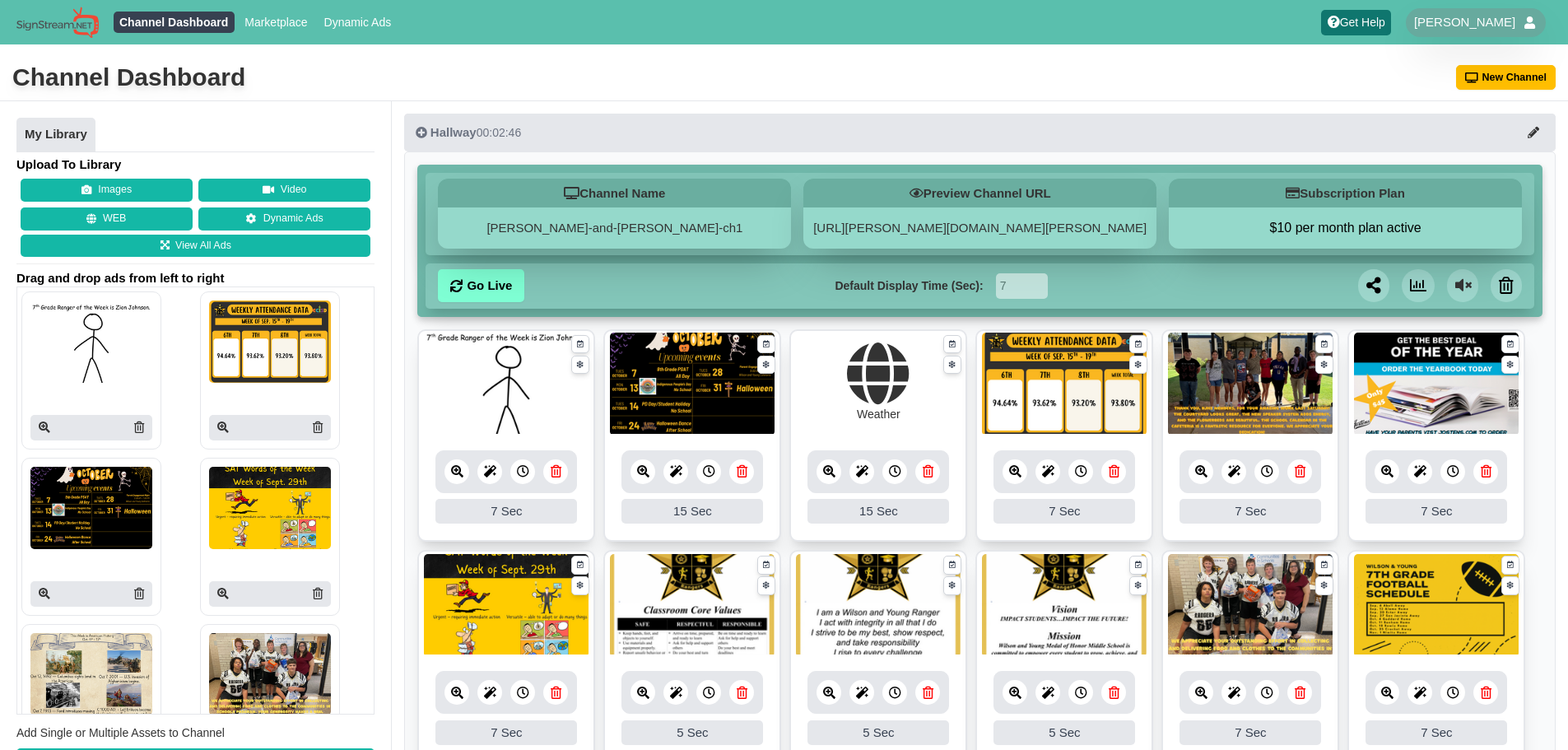
scroll to position [164, 0]
